Goal: Book appointment/travel/reservation

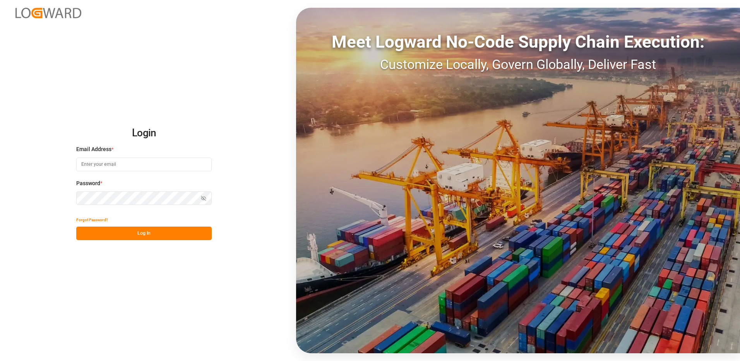
type input "[EMAIL_ADDRESS][DOMAIN_NAME]"
click at [165, 238] on button "Log In" at bounding box center [143, 233] width 135 height 14
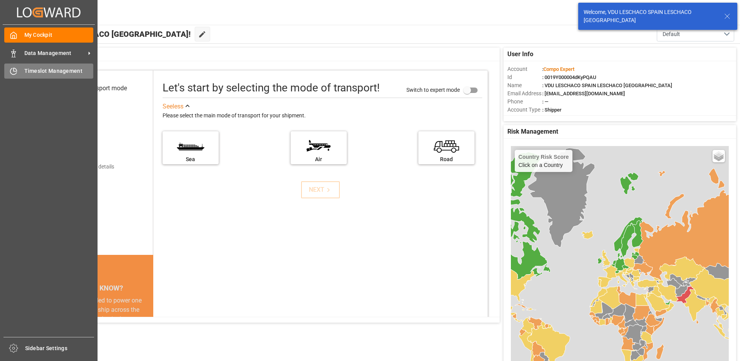
click at [15, 67] on div "Timeslot Management Timeslot Management" at bounding box center [48, 70] width 89 height 15
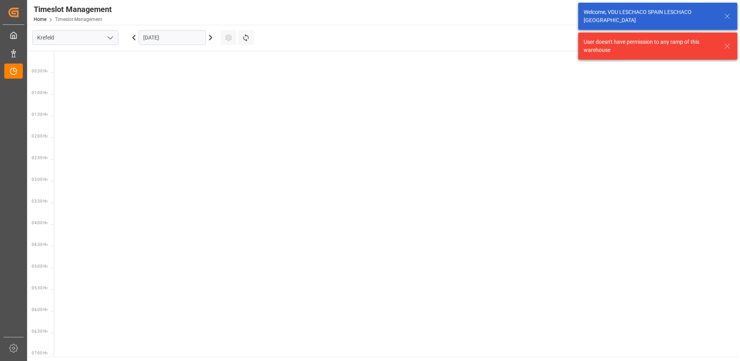
scroll to position [531, 0]
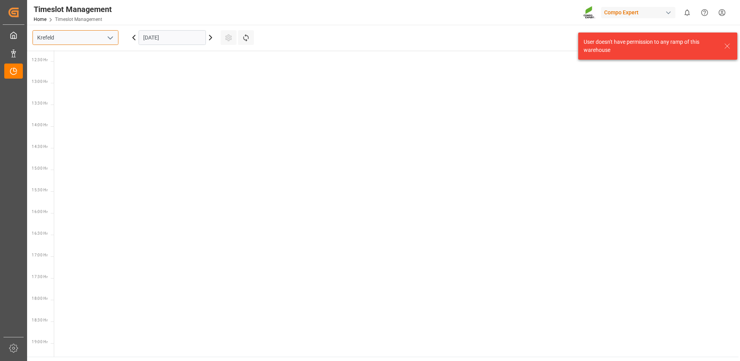
click at [101, 37] on input "Krefeld" at bounding box center [75, 37] width 86 height 15
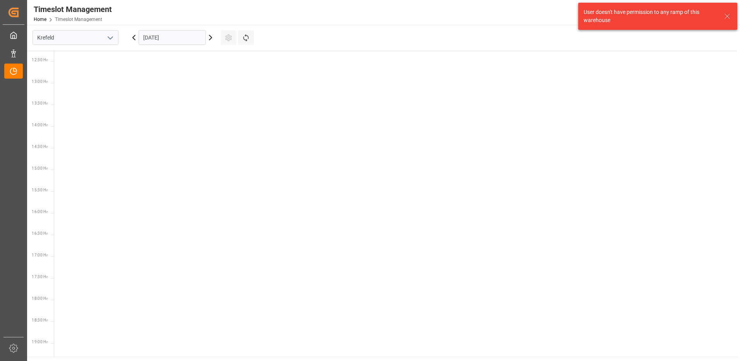
click at [107, 39] on icon "open menu" at bounding box center [110, 37] width 9 height 9
click at [75, 87] on div "La Vall d [PERSON_NAME]" at bounding box center [75, 89] width 85 height 17
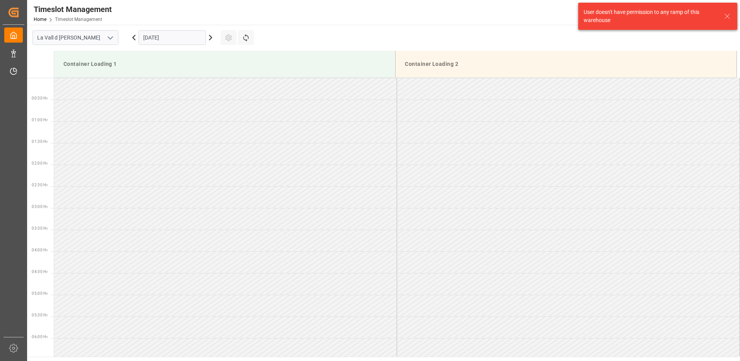
scroll to position [558, 0]
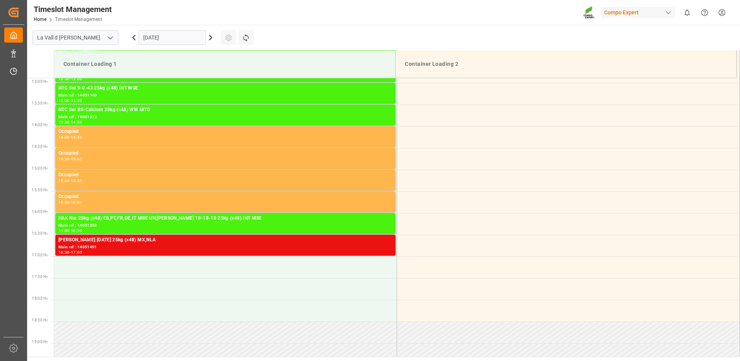
click at [195, 37] on input "[DATE]" at bounding box center [171, 37] width 67 height 15
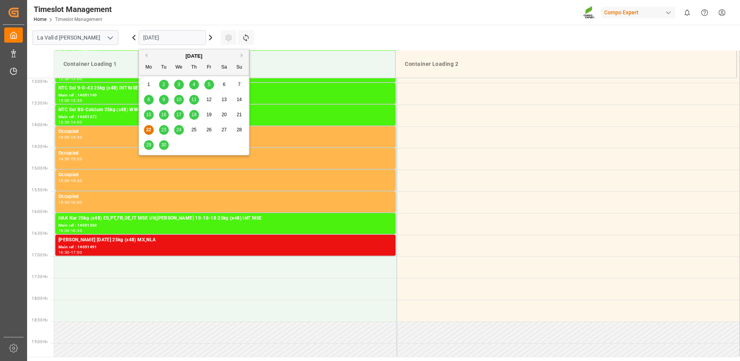
click at [210, 40] on icon at bounding box center [210, 37] width 2 height 5
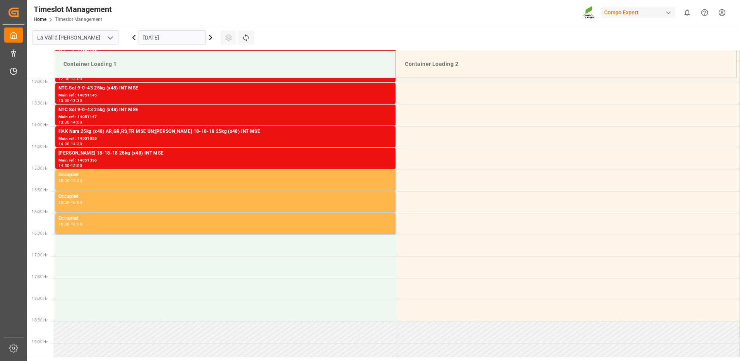
click at [175, 37] on input "[DATE]" at bounding box center [171, 37] width 67 height 15
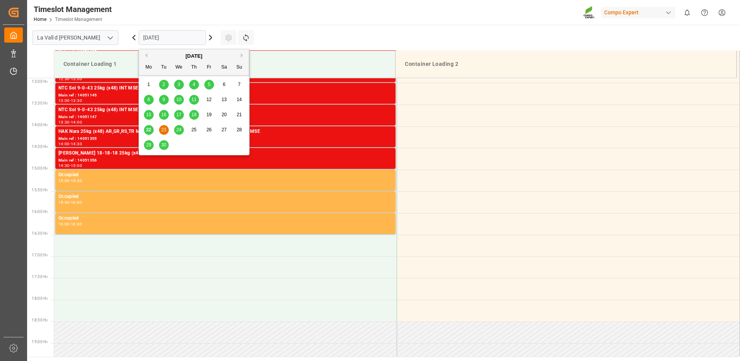
click at [242, 55] on button "Next Month" at bounding box center [243, 55] width 5 height 5
click at [151, 113] on div "13" at bounding box center [149, 114] width 10 height 9
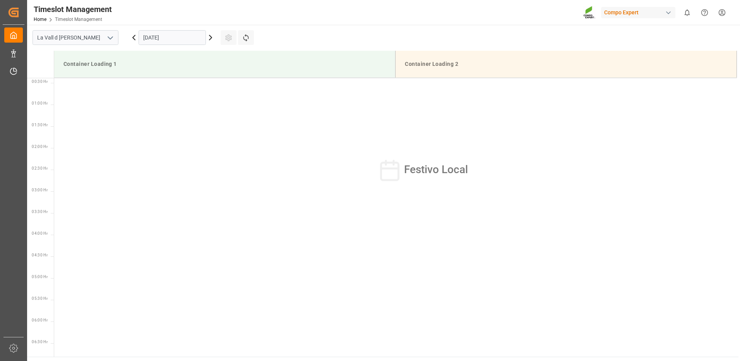
scroll to position [0, 0]
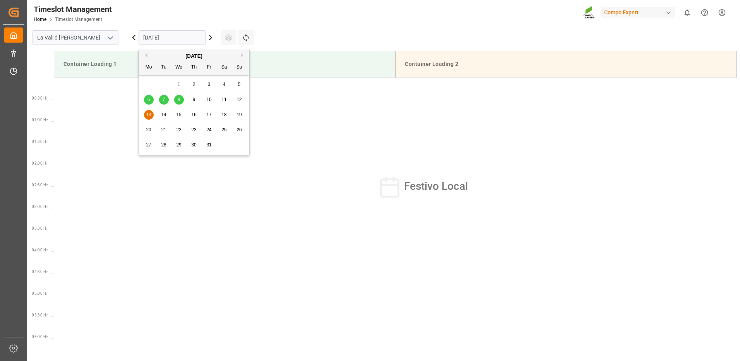
click at [190, 38] on input "[DATE]" at bounding box center [171, 37] width 67 height 15
click at [164, 115] on span "14" at bounding box center [163, 114] width 5 height 5
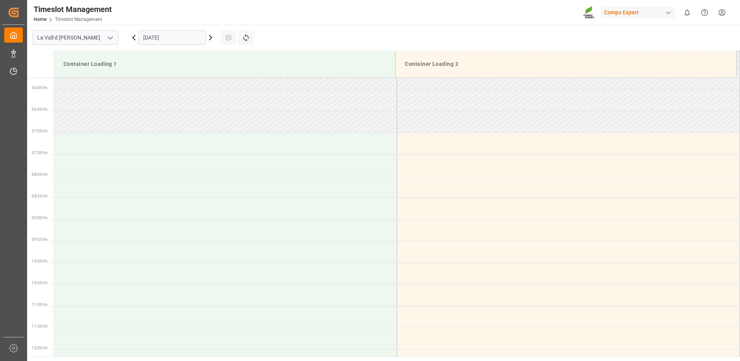
scroll to position [287, 0]
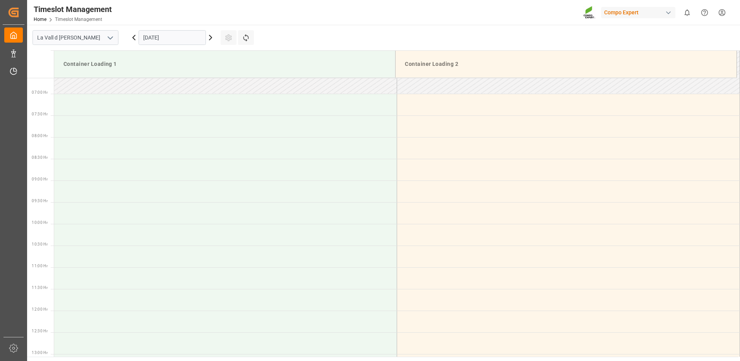
click at [202, 39] on input "[DATE]" at bounding box center [171, 37] width 67 height 15
